Goal: Task Accomplishment & Management: Complete application form

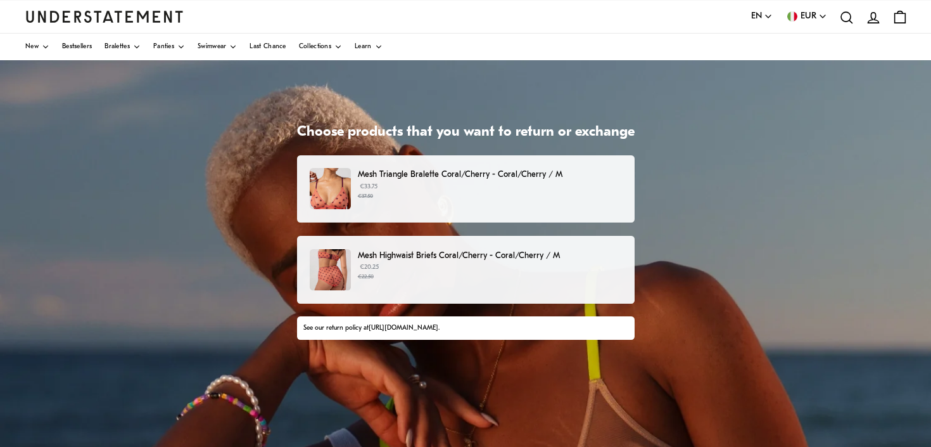
click at [485, 201] on div "Mesh Triangle Bralette Coral/Cherry - Coral/Cherry / M €33.75 €37.50" at bounding box center [465, 188] width 311 height 41
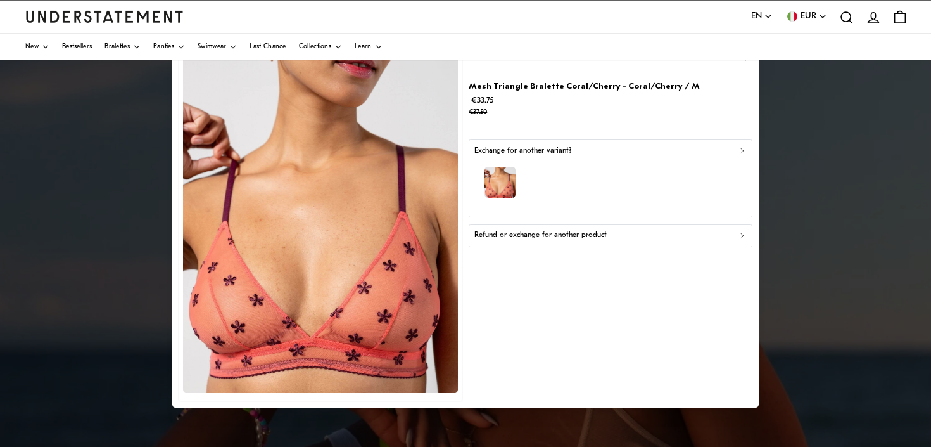
click at [687, 203] on div "button" at bounding box center [611, 184] width 272 height 55
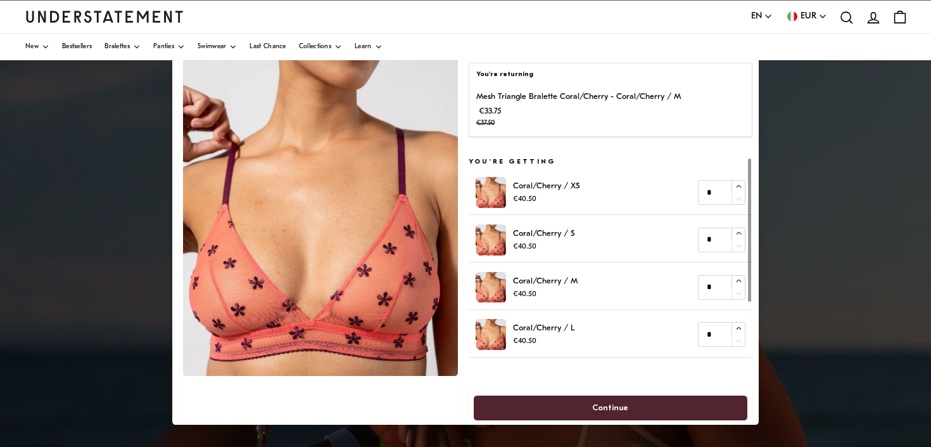
click at [805, 205] on div at bounding box center [465, 223] width 931 height 447
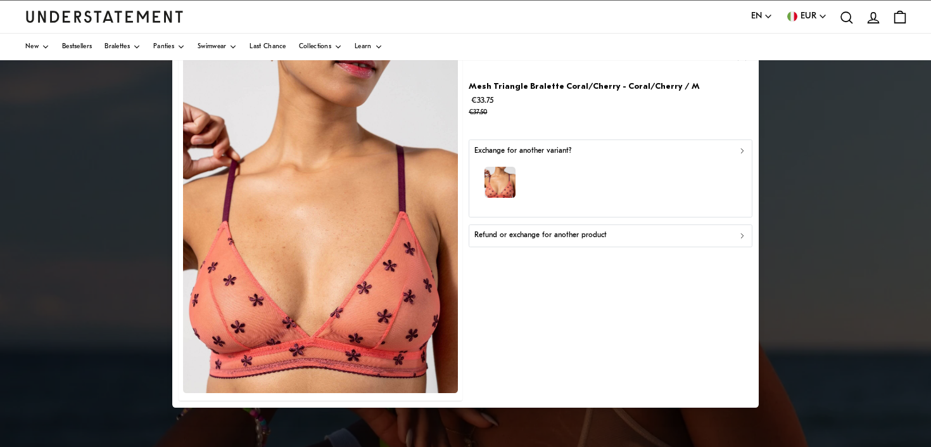
click at [646, 239] on div "Refund or exchange for another product" at bounding box center [611, 235] width 272 height 12
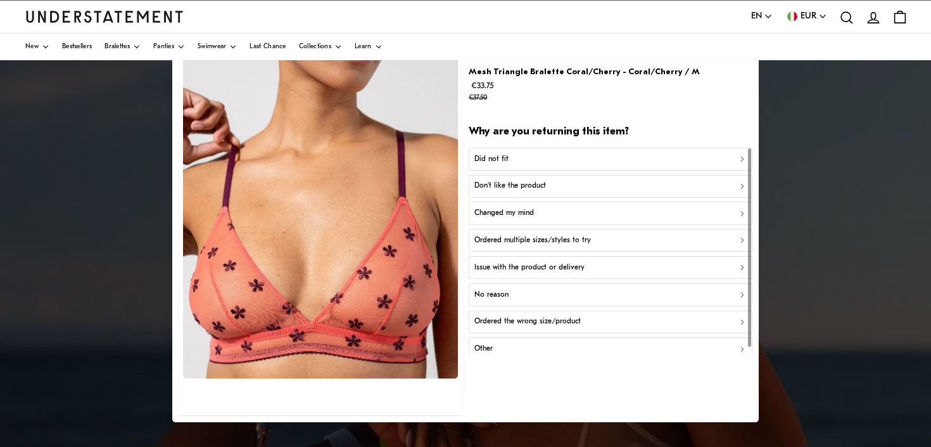
click at [567, 185] on div "Don't like the product" at bounding box center [611, 187] width 272 height 12
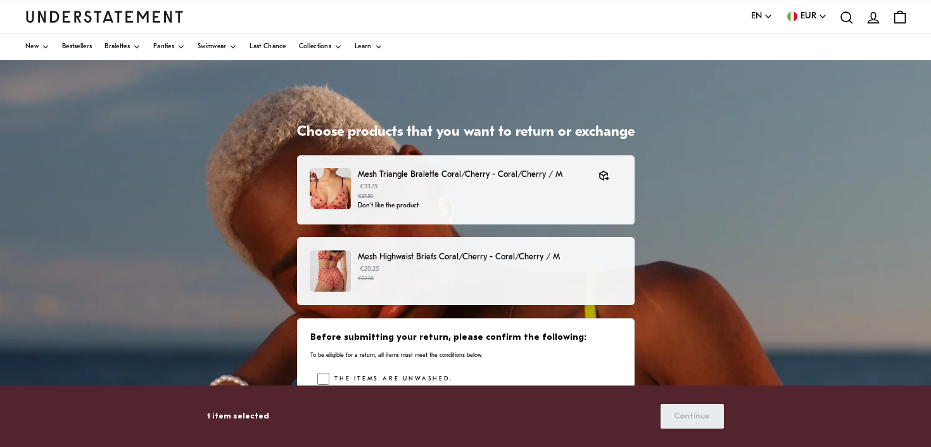
click at [475, 272] on p "€20.25 €22.50" at bounding box center [490, 273] width 264 height 19
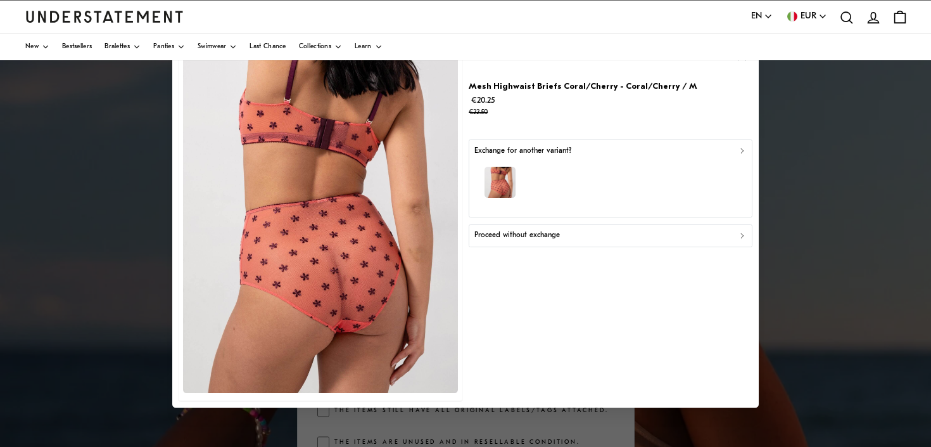
click at [642, 237] on div "Proceed without exchange" at bounding box center [611, 235] width 272 height 12
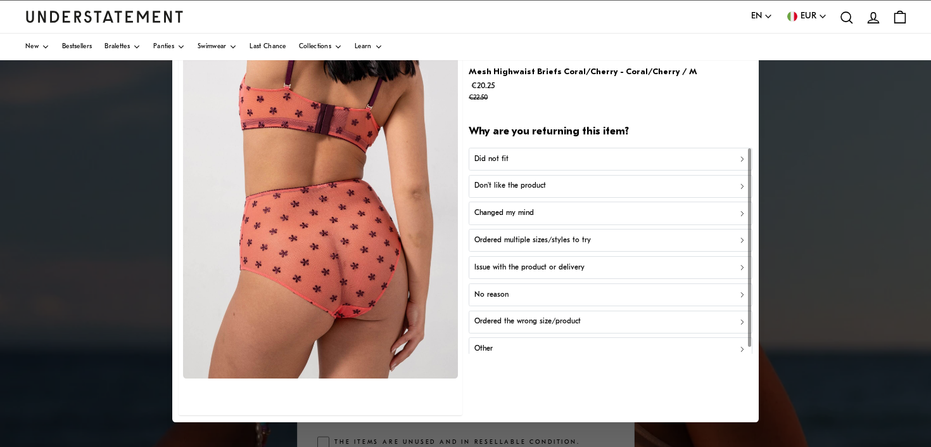
click at [532, 212] on p "Changed my mind" at bounding box center [505, 213] width 60 height 12
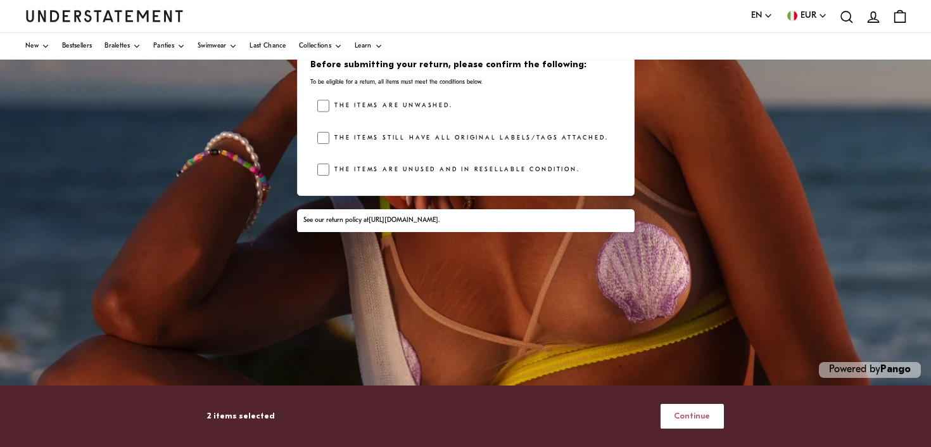
scroll to position [247, 0]
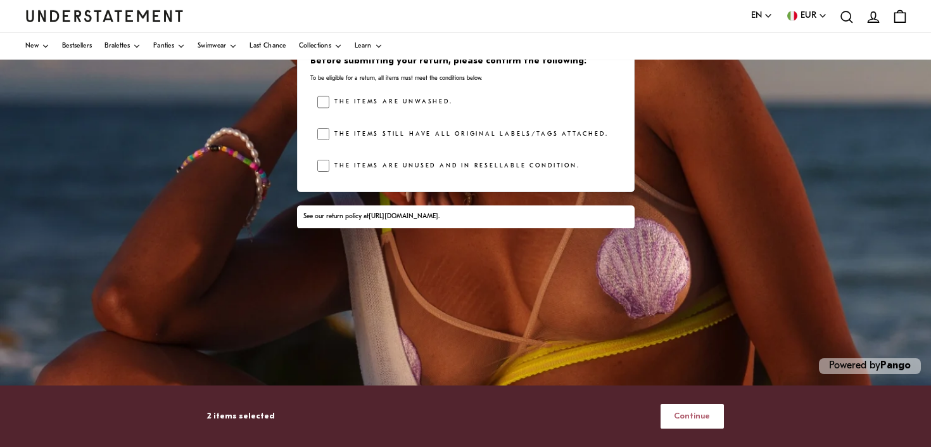
click at [699, 416] on span "Continue" at bounding box center [692, 415] width 36 height 23
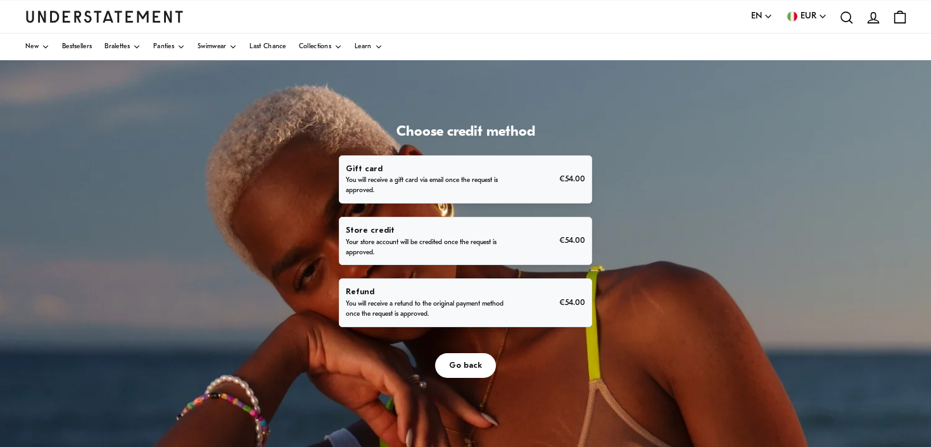
click at [506, 312] on p "You will receive a refund to the original payment method once the request is ap…" at bounding box center [426, 309] width 160 height 20
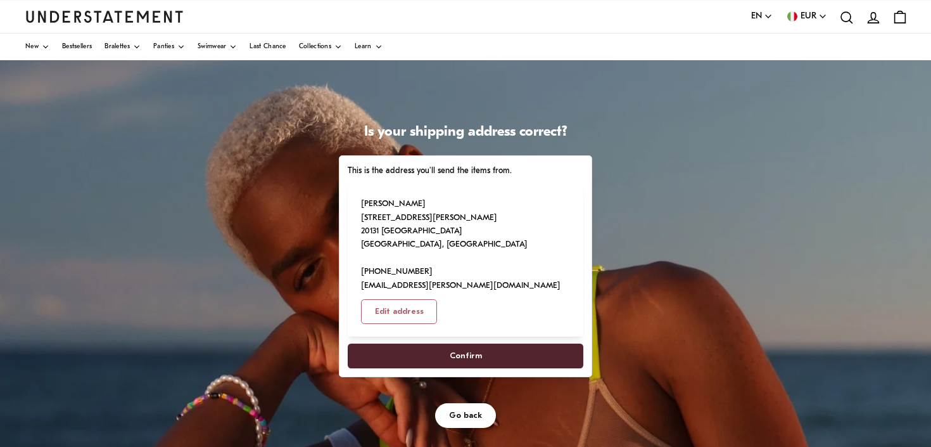
click at [476, 344] on span "Confirm" at bounding box center [466, 355] width 32 height 23
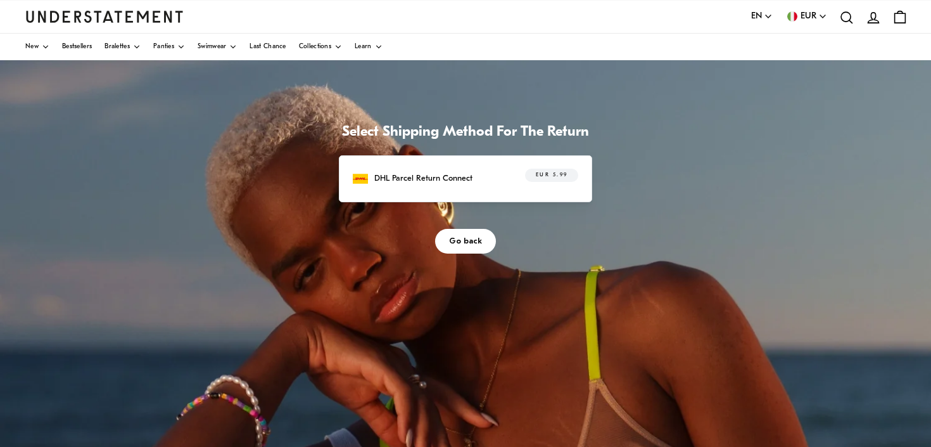
click at [481, 174] on div "DHL Parcel Return Connect EUR 5.99" at bounding box center [466, 179] width 226 height 20
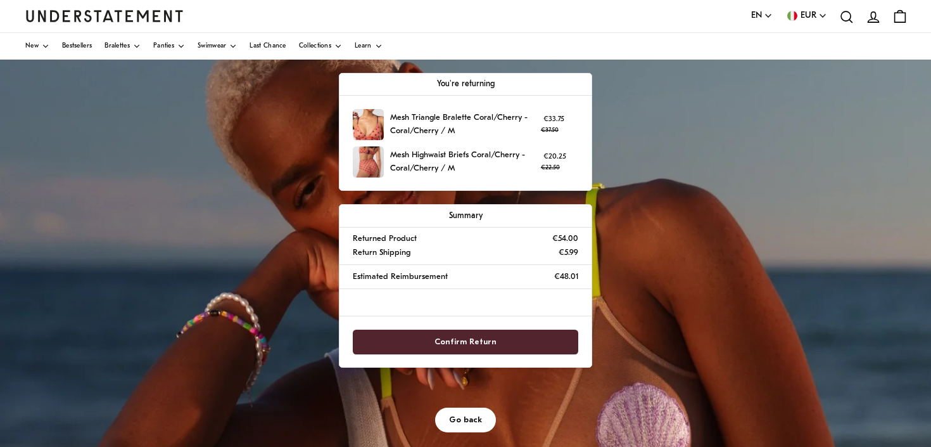
scroll to position [86, 0]
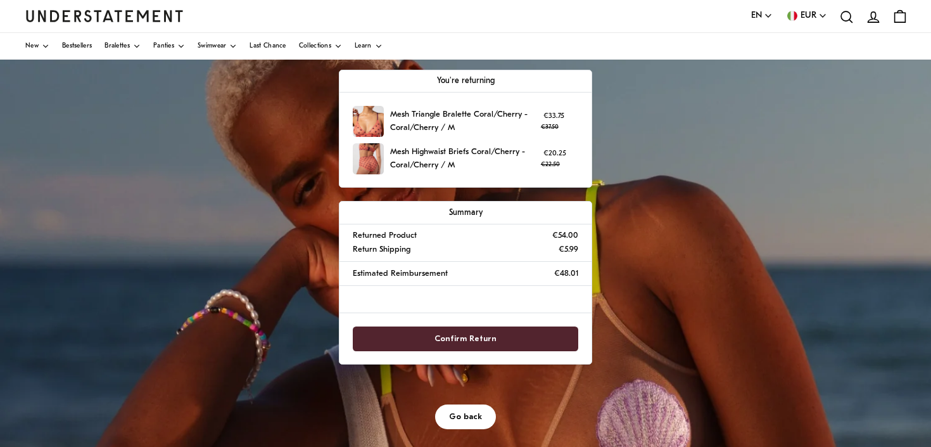
click at [469, 338] on span "Confirm Return" at bounding box center [466, 338] width 62 height 23
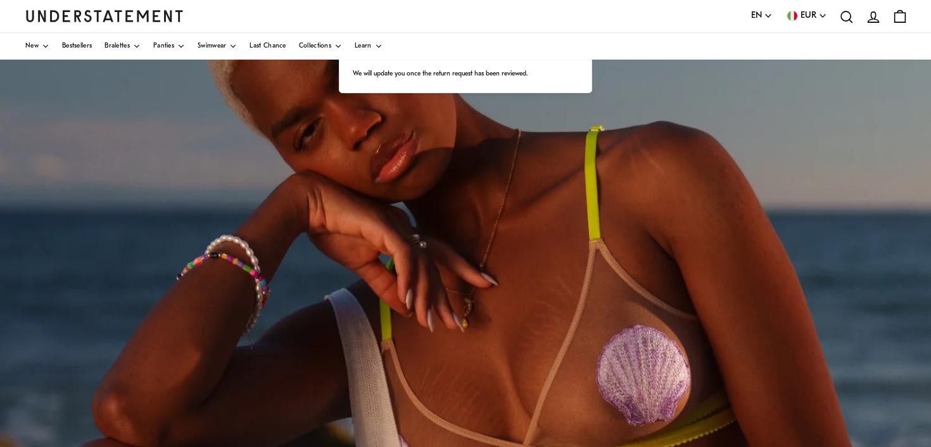
scroll to position [54, 0]
